Goal: Information Seeking & Learning: Learn about a topic

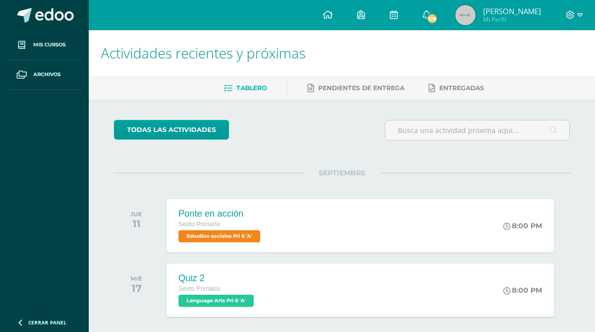
click at [145, 126] on link "todas las Actividades" at bounding box center [171, 130] width 115 height 20
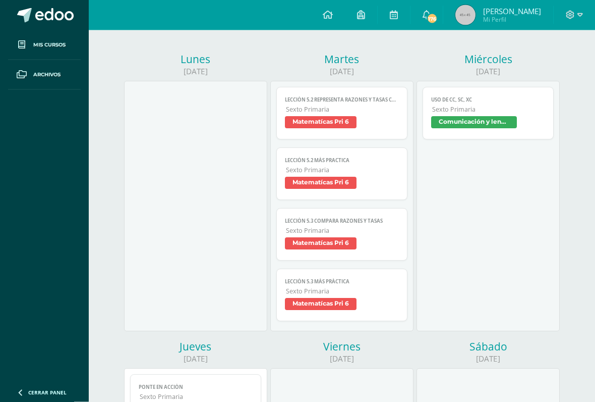
scroll to position [114, 0]
click at [349, 128] on span "Matematícas Pri 6" at bounding box center [321, 122] width 72 height 12
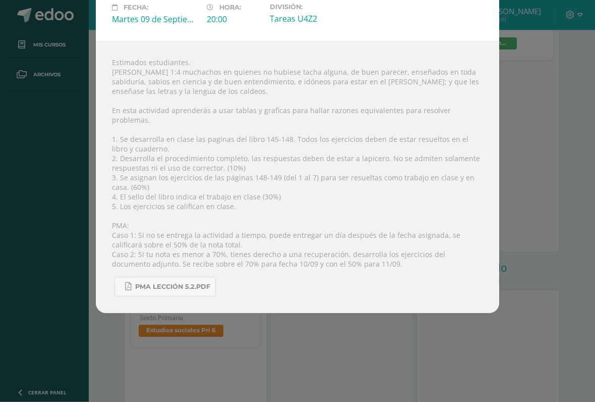
scroll to position [193, 0]
click at [531, 43] on div "Lección 5.2 Representa razones y tasas con tablas y gráficas Matematícas Pri 6 …" at bounding box center [297, 121] width 587 height 381
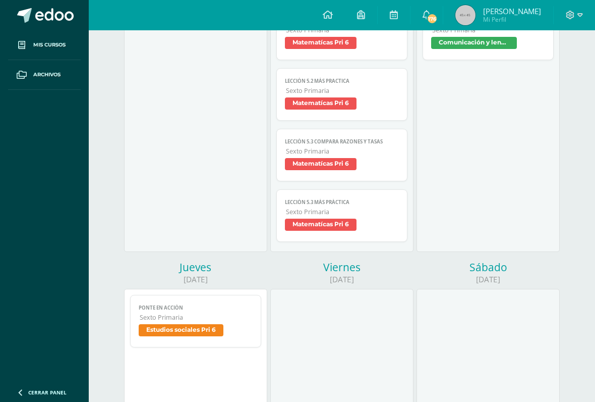
click at [527, 62] on div "Lección 5.2 Representa razones y tasas con tablas y gráficas Matematícas Pri 6 …" at bounding box center [297, 121] width 587 height 381
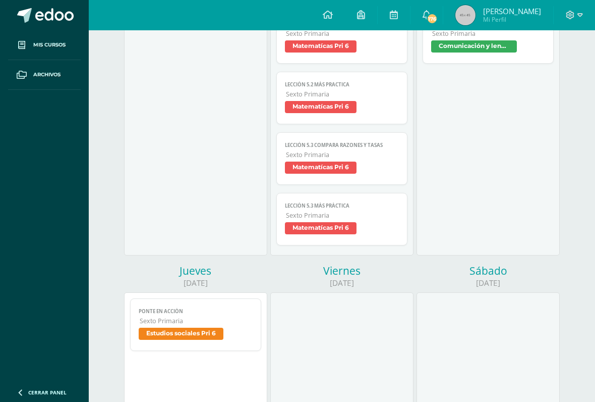
scroll to position [189, 0]
click at [366, 217] on link "Lección 5.3 Más práctica Sexto Primaria Matematícas Pri 6" at bounding box center [341, 219] width 131 height 52
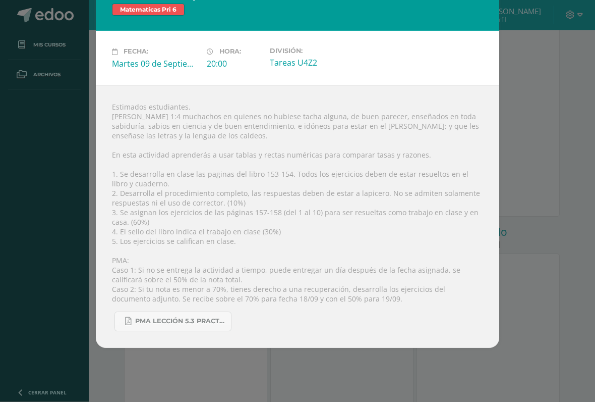
scroll to position [229, 0]
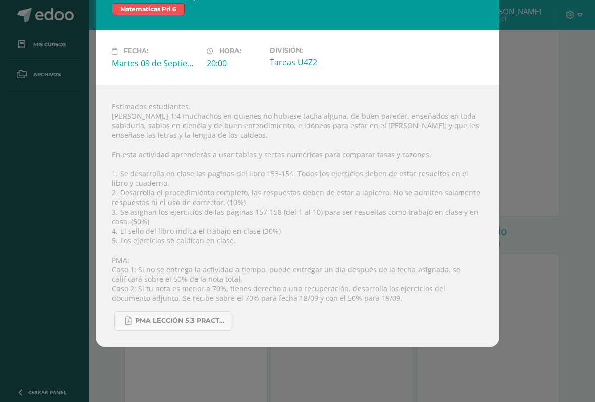
click at [541, 201] on div "Lección 5.3 Más práctica Matematícas Pri 6 Fecha: [DATE] Hora: 20:00 División: …" at bounding box center [297, 161] width 587 height 372
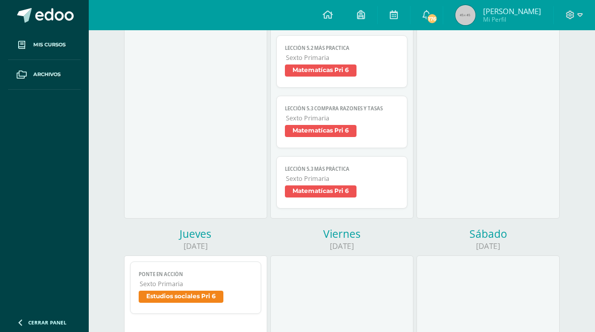
scroll to position [225, 0]
click at [348, 199] on span "Matematícas Pri 6" at bounding box center [321, 193] width 72 height 12
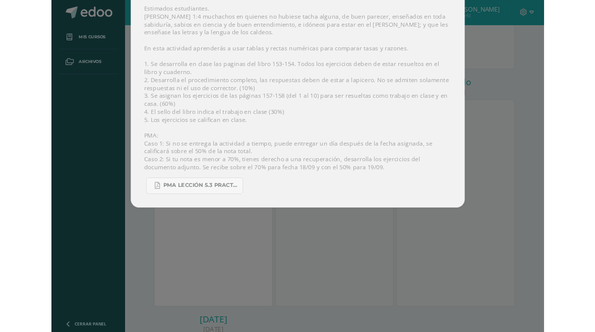
scroll to position [362, 0]
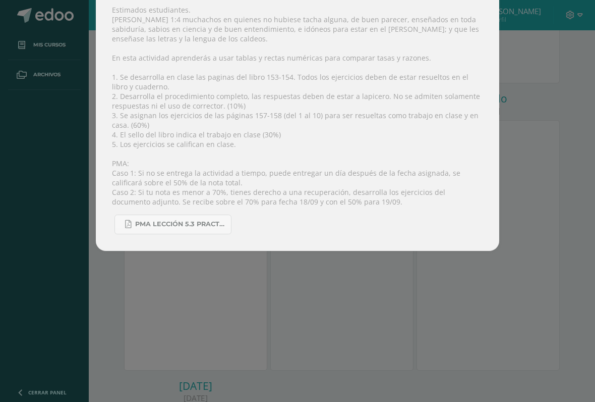
click at [213, 234] on link "PMA Lección 5.3 Practica adicional.pdf" at bounding box center [173, 224] width 117 height 20
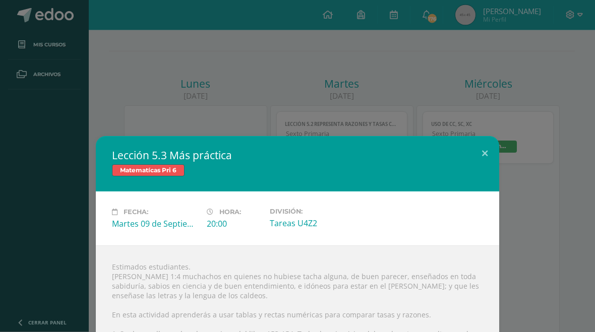
scroll to position [0, 0]
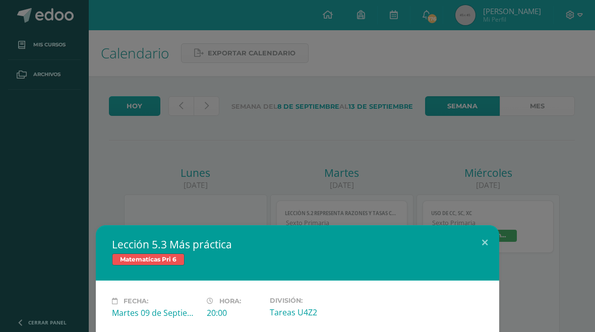
click at [476, 239] on button at bounding box center [485, 242] width 29 height 34
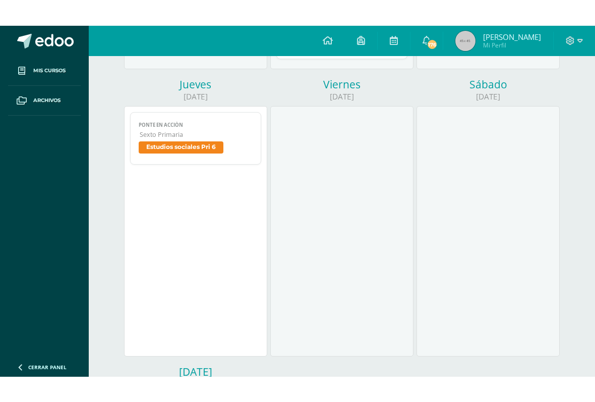
scroll to position [387, 0]
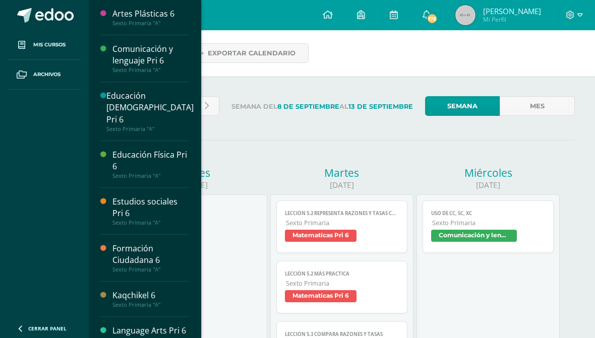
click at [54, 42] on span "Mis cursos" at bounding box center [49, 45] width 32 height 8
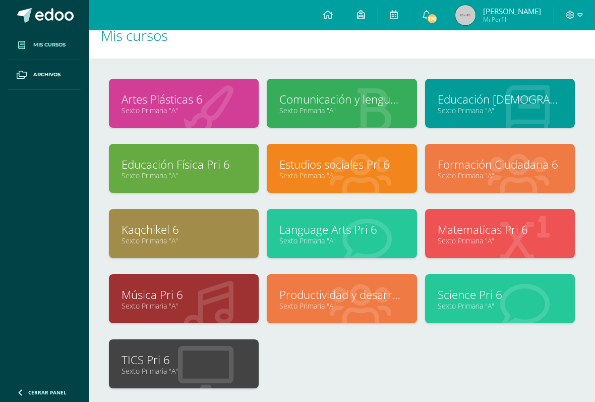
scroll to position [31, 0]
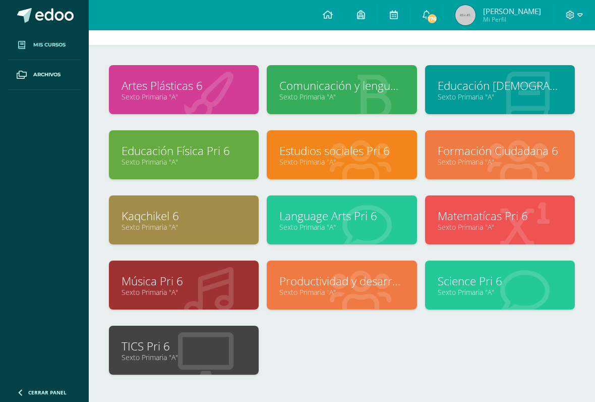
click at [373, 223] on link "Language Arts Pri 6" at bounding box center [341, 216] width 125 height 16
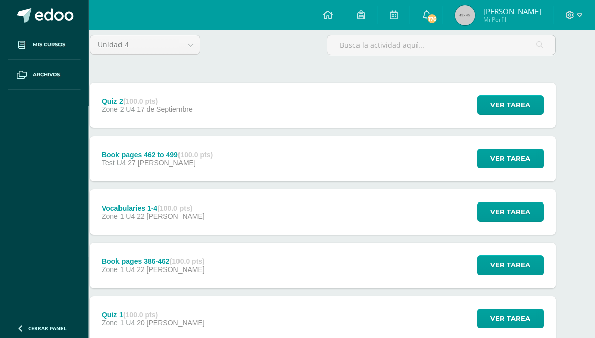
scroll to position [86, 18]
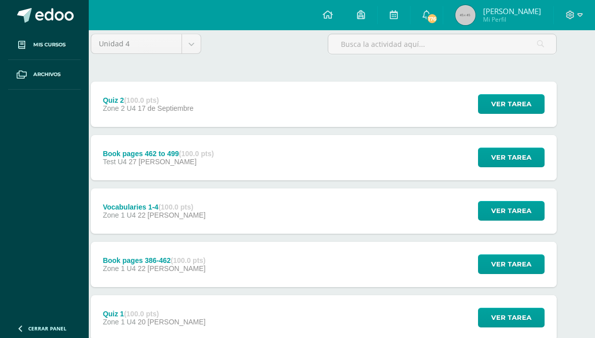
click at [524, 151] on span "Ver tarea" at bounding box center [511, 157] width 40 height 19
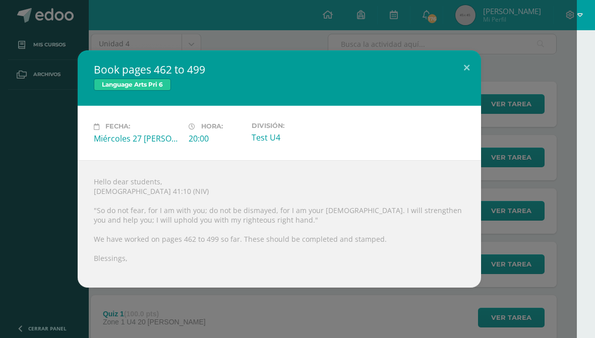
click at [464, 67] on button at bounding box center [466, 67] width 29 height 34
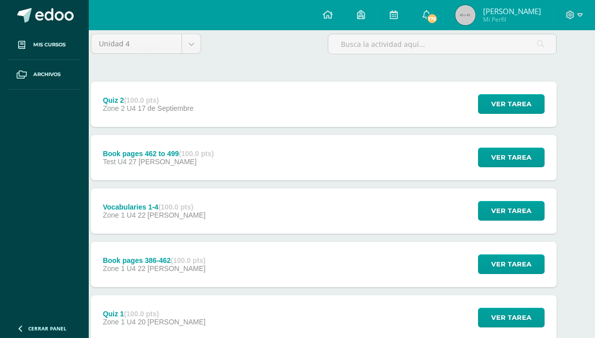
click at [522, 263] on span "Ver tarea" at bounding box center [511, 264] width 40 height 19
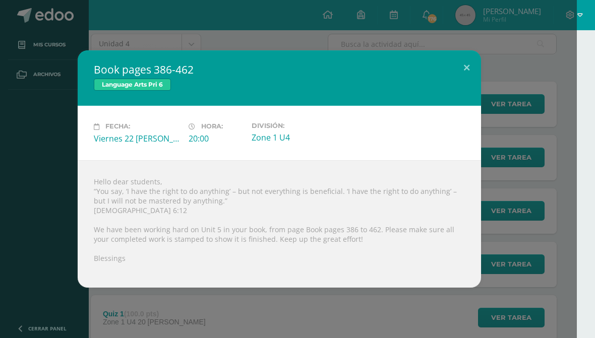
click at [473, 67] on button at bounding box center [466, 67] width 29 height 34
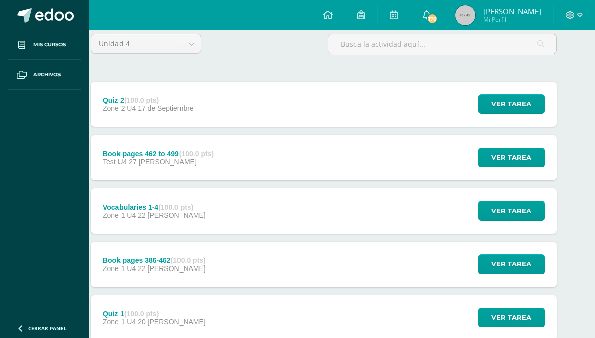
scroll to position [127, 18]
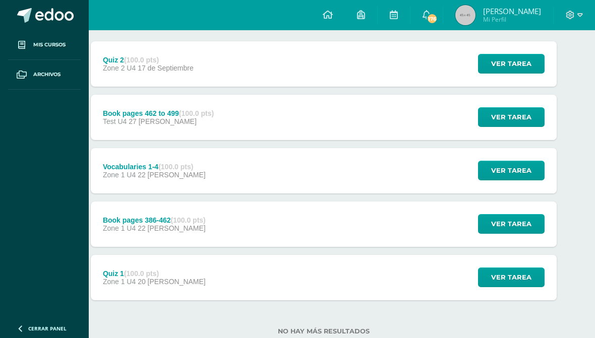
click at [523, 117] on span "Ver tarea" at bounding box center [511, 117] width 40 height 19
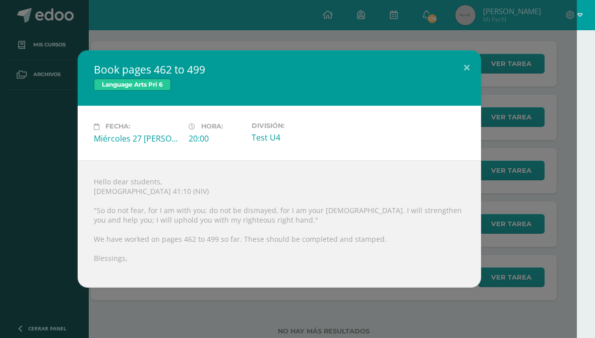
click at [473, 64] on button at bounding box center [466, 67] width 29 height 34
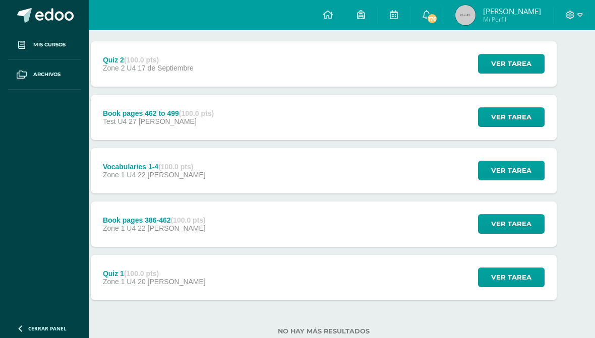
click at [521, 63] on span "Ver tarea" at bounding box center [511, 63] width 40 height 19
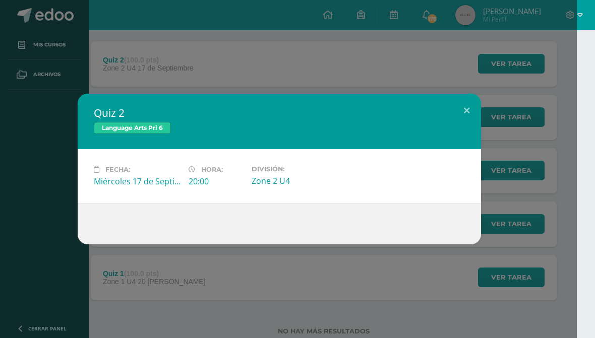
click at [466, 108] on button at bounding box center [466, 111] width 29 height 34
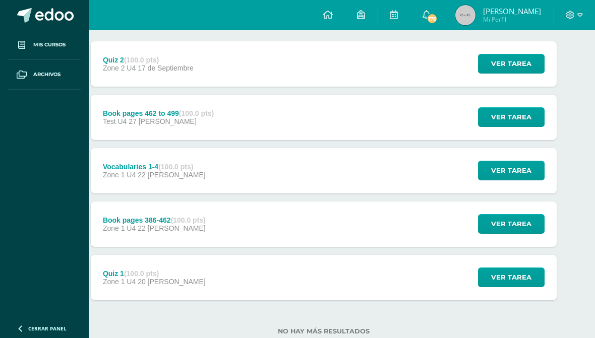
click at [520, 70] on span "Ver tarea" at bounding box center [511, 63] width 40 height 19
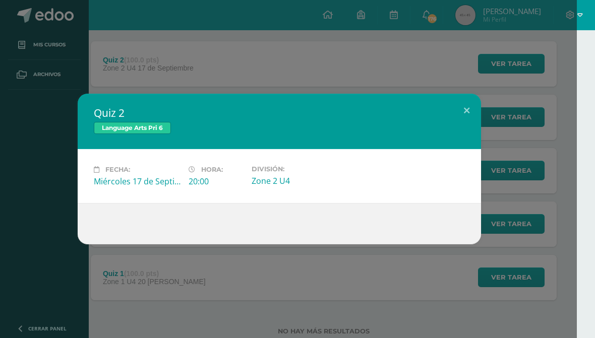
click at [466, 108] on button at bounding box center [466, 111] width 29 height 34
